Goal: Check status: Check status

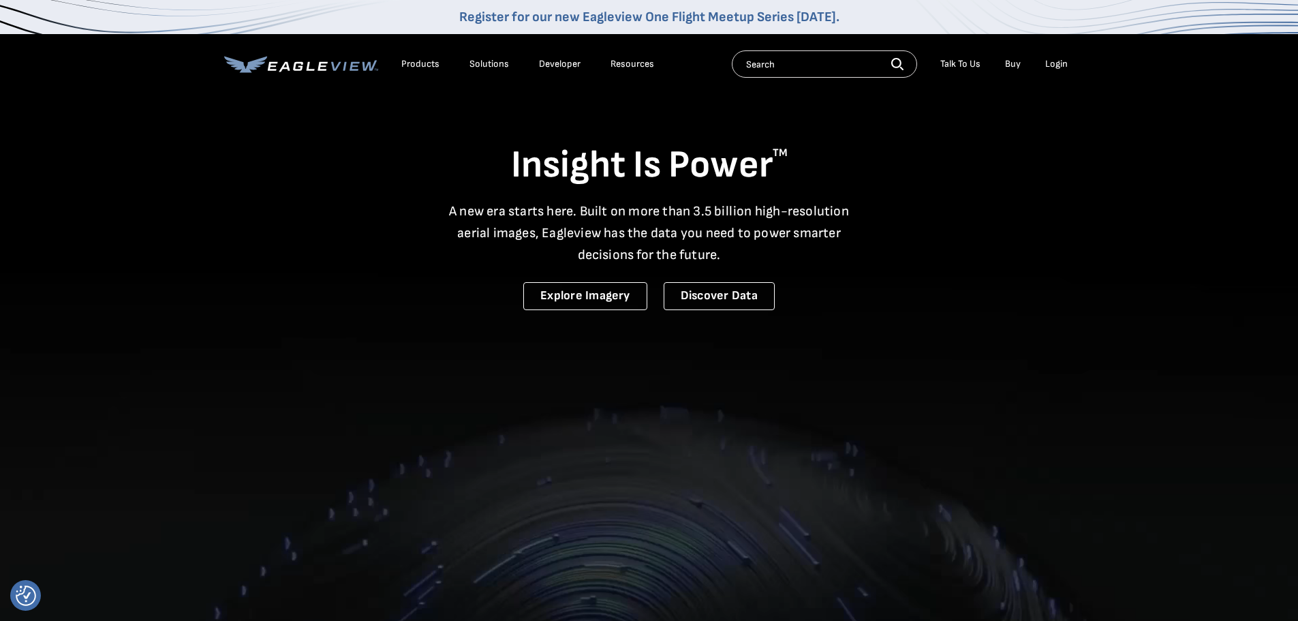
click at [1055, 61] on div "Login" at bounding box center [1056, 64] width 22 height 12
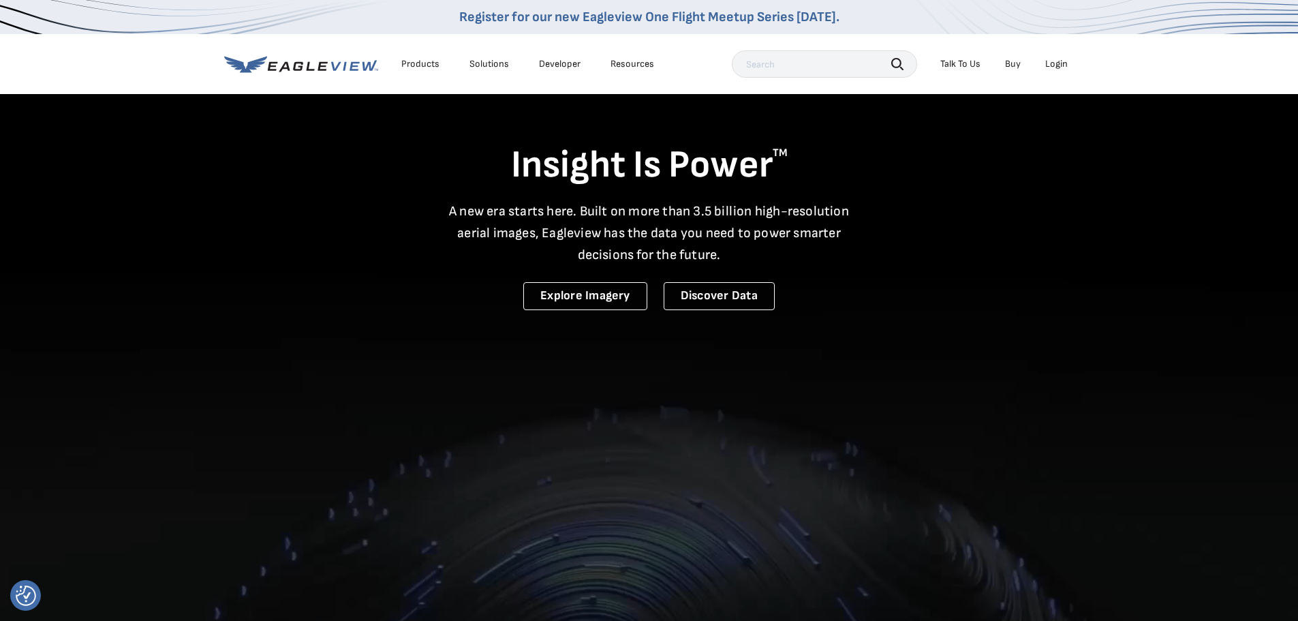
click at [1061, 57] on li "Login" at bounding box center [1056, 64] width 36 height 20
click at [1061, 59] on div "Login" at bounding box center [1056, 64] width 22 height 12
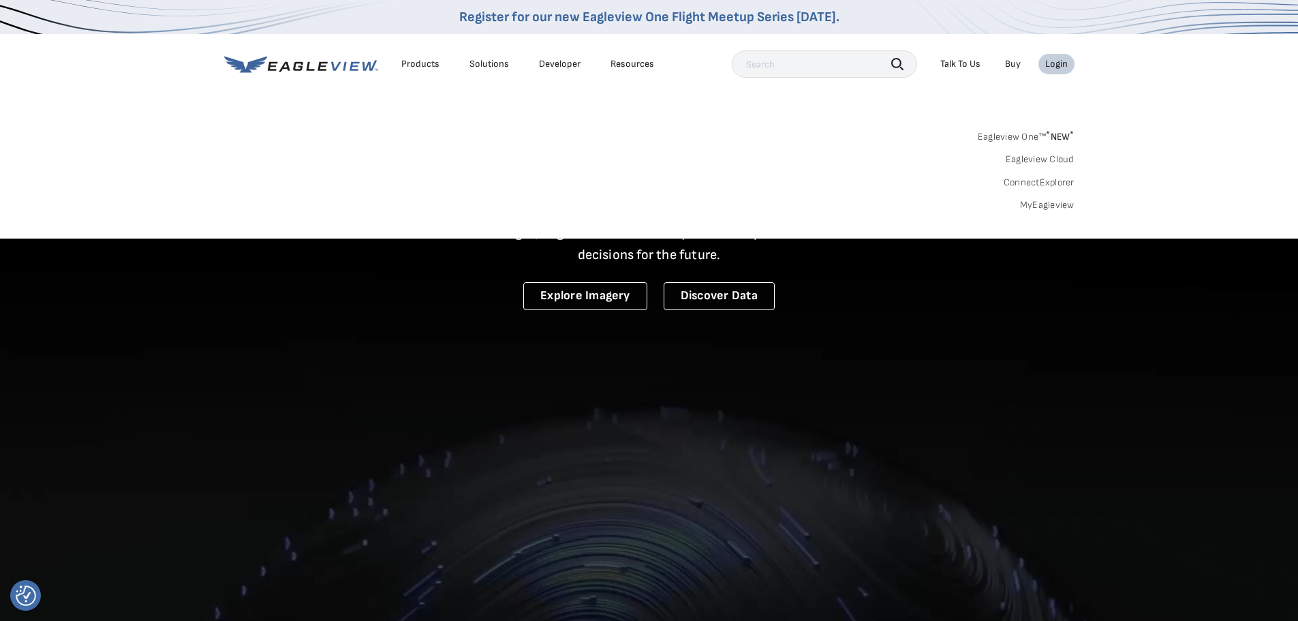
click at [1027, 206] on link "MyEagleview" at bounding box center [1047, 205] width 54 height 12
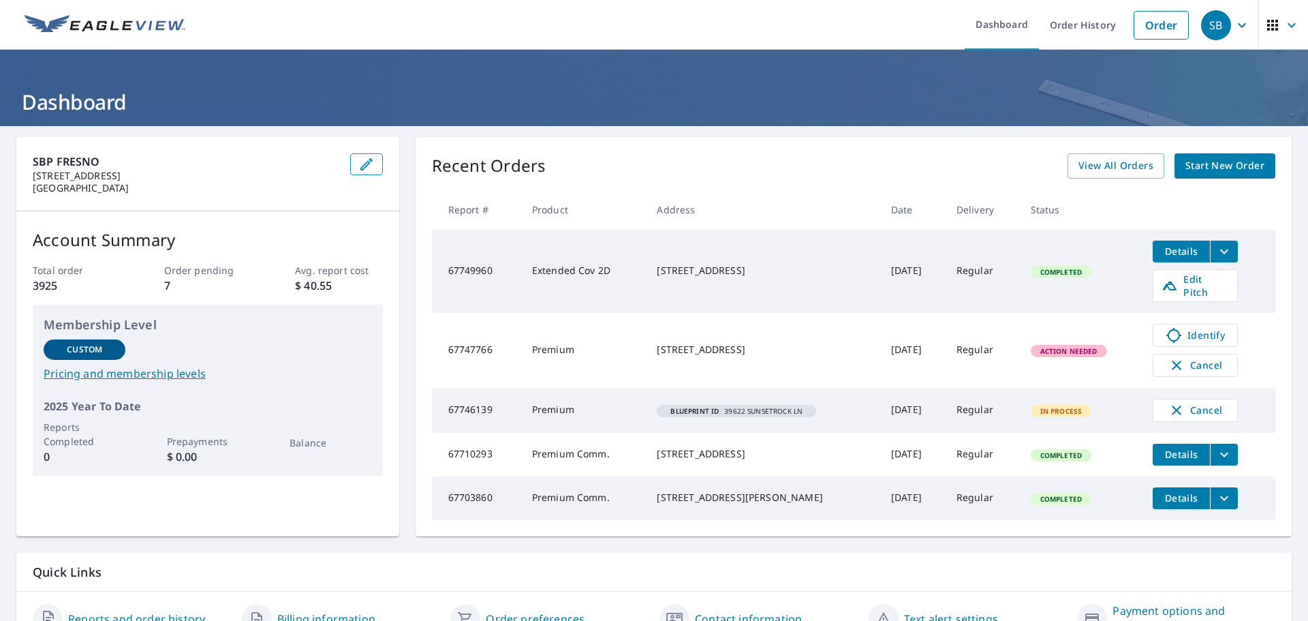
click at [486, 343] on td "67747766" at bounding box center [476, 350] width 89 height 75
click at [1108, 165] on span "View All Orders" at bounding box center [1115, 165] width 75 height 17
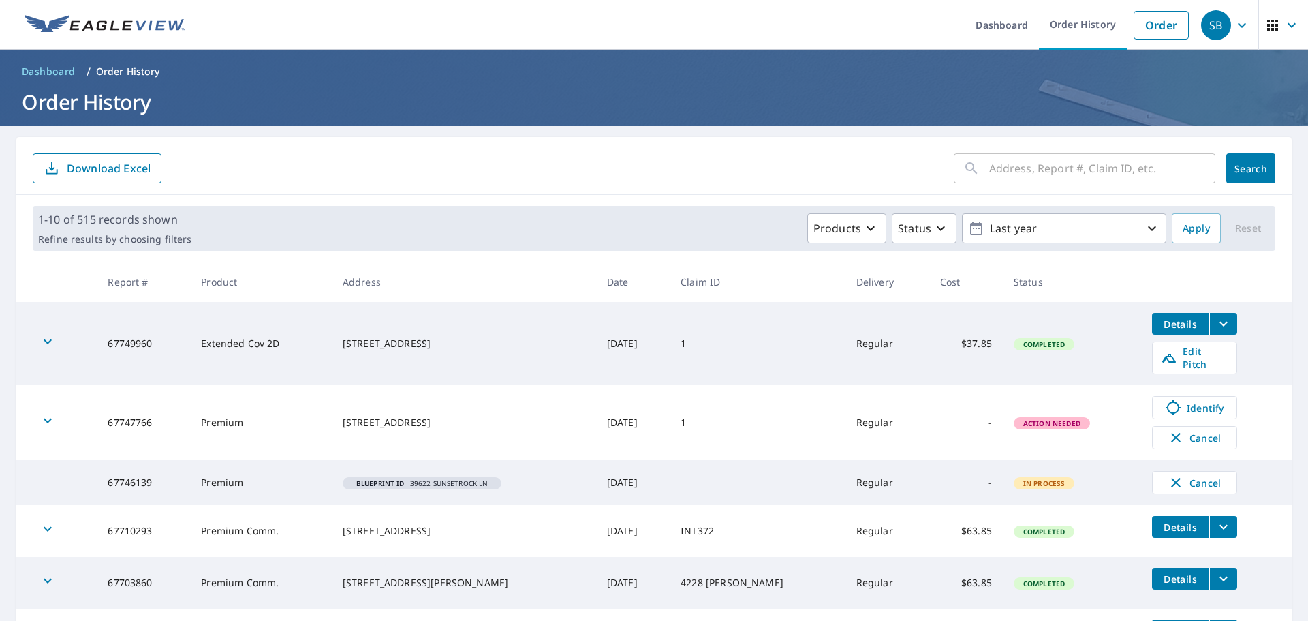
click at [1058, 418] on span "Action Needed" at bounding box center [1052, 423] width 74 height 10
click at [1025, 416] on td "Action Needed" at bounding box center [1072, 422] width 138 height 75
drag, startPoint x: 1023, startPoint y: 415, endPoint x: 937, endPoint y: 415, distance: 85.8
click at [1020, 414] on td "Action Needed" at bounding box center [1072, 422] width 138 height 75
click at [892, 415] on td "Regular" at bounding box center [887, 422] width 84 height 75
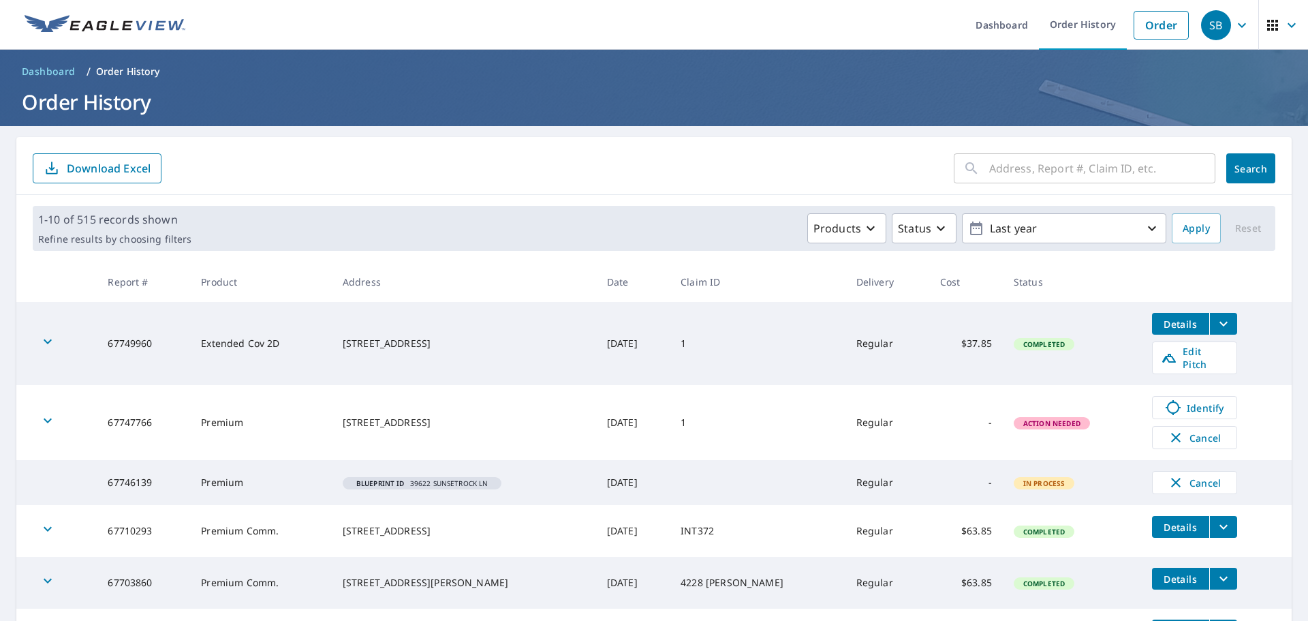
click at [343, 419] on div "[STREET_ADDRESS]" at bounding box center [464, 422] width 242 height 14
click at [190, 413] on td "Premium" at bounding box center [260, 422] width 141 height 75
click at [1220, 399] on span "Identify" at bounding box center [1194, 407] width 67 height 16
click at [163, 401] on td "67747766" at bounding box center [143, 422] width 93 height 75
click at [53, 412] on icon "button" at bounding box center [48, 420] width 16 height 16
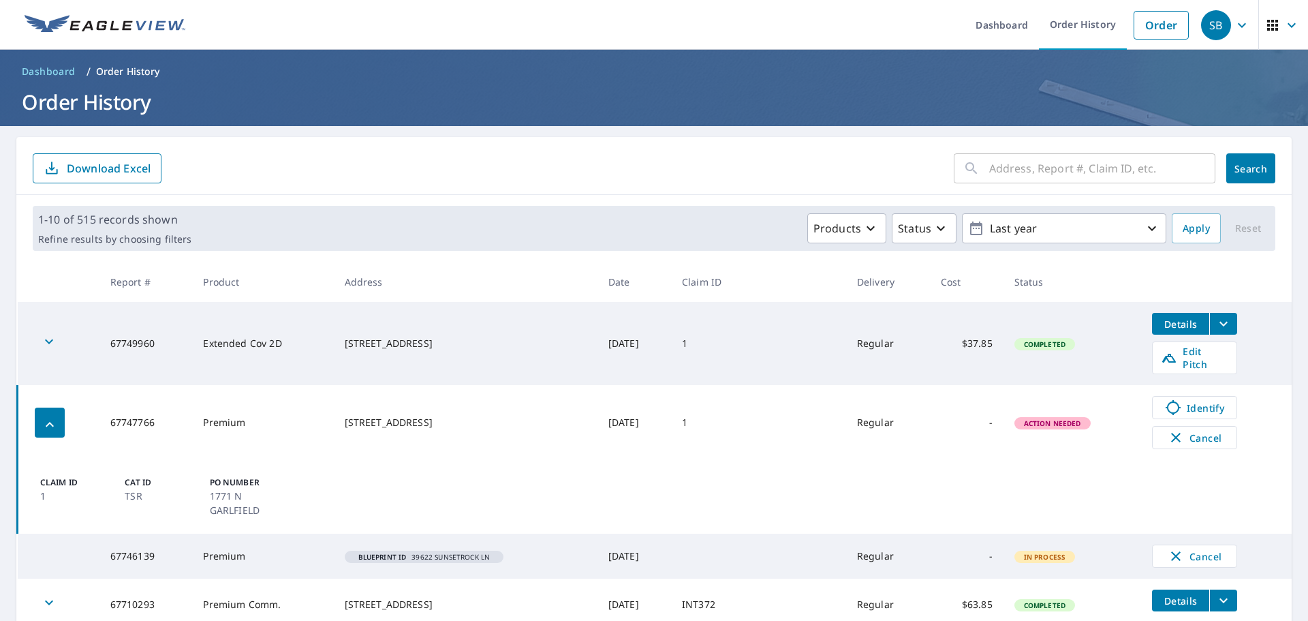
drag, startPoint x: 894, startPoint y: 502, endPoint x: 905, endPoint y: 484, distance: 20.8
click at [894, 503] on td "Claim ID 1 Cat ID TSR PO Number 1771 N GARLFIELD" at bounding box center [655, 497] width 1274 height 74
click at [912, 430] on td "Regular" at bounding box center [888, 422] width 84 height 75
drag, startPoint x: 1070, startPoint y: 401, endPoint x: 1069, endPoint y: 413, distance: 11.7
click at [1070, 402] on td "Action Needed" at bounding box center [1072, 422] width 138 height 75
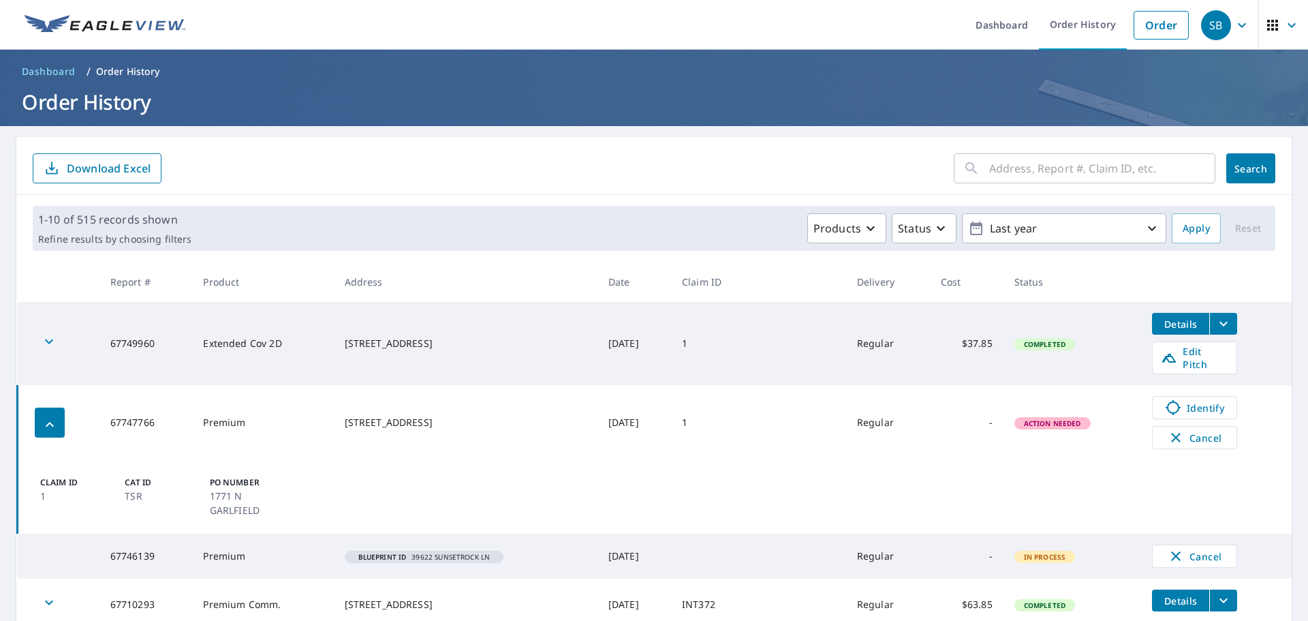
click at [1067, 418] on span "Action Needed" at bounding box center [1053, 423] width 74 height 10
click at [1061, 437] on td "Action Needed" at bounding box center [1072, 422] width 138 height 75
click at [1037, 466] on td "Claim ID 1 Cat ID TSR PO Number 1771 N GARLFIELD" at bounding box center [655, 497] width 1274 height 74
